Goal: Find specific page/section: Find specific page/section

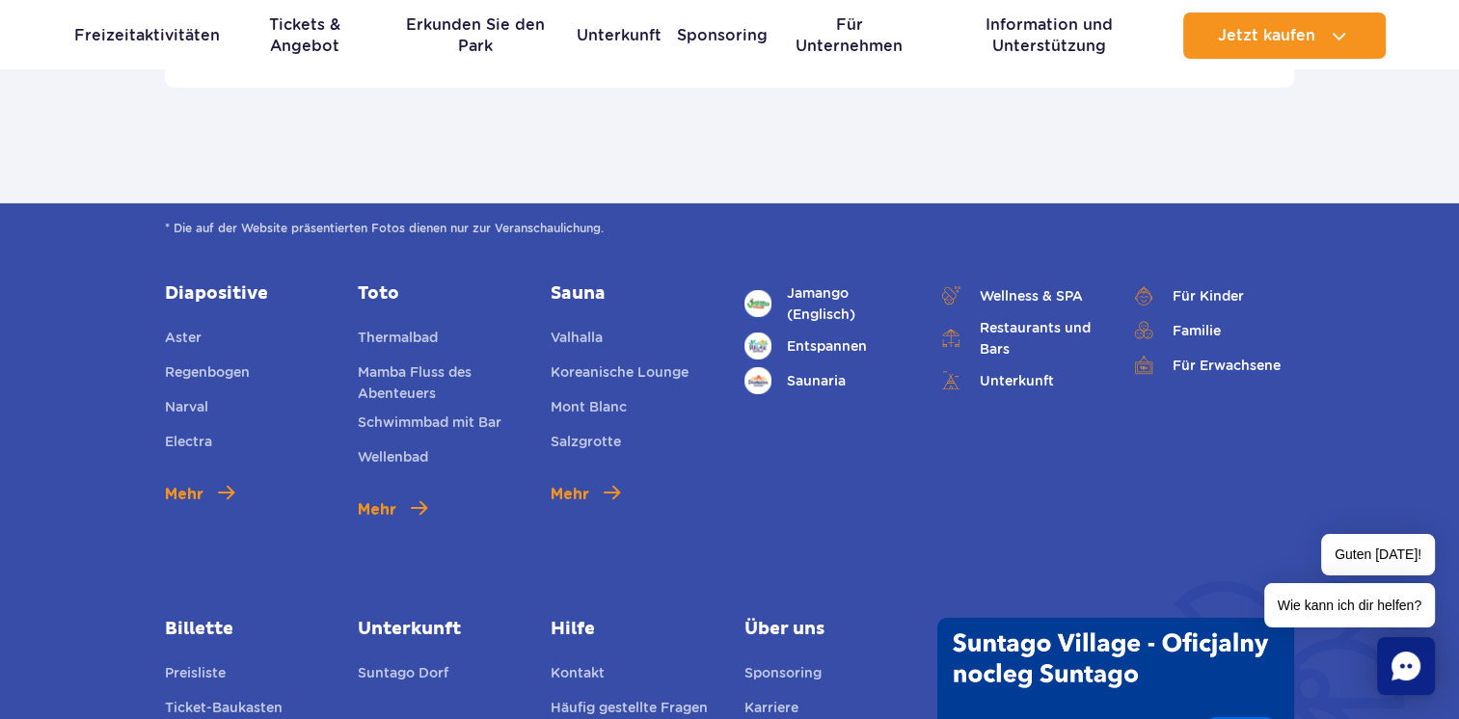
scroll to position [6557, 0]
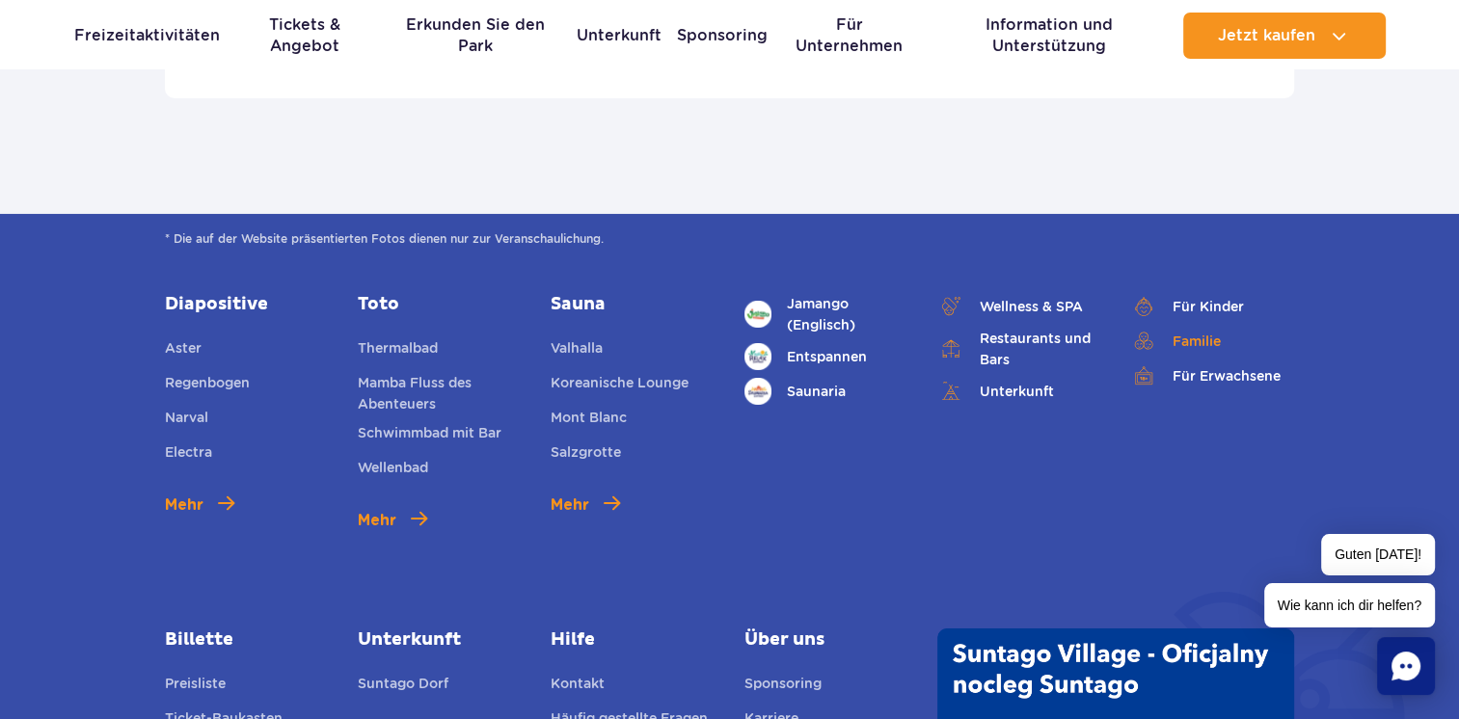
click at [1199, 331] on font "Familie" at bounding box center [1196, 341] width 48 height 21
